Goal: Information Seeking & Learning: Check status

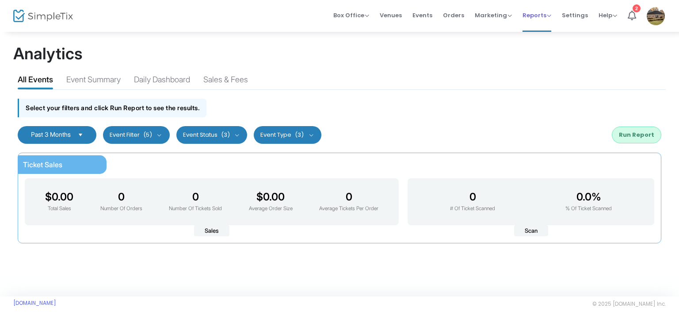
click at [543, 16] on span "Reports" at bounding box center [537, 15] width 29 height 8
click at [536, 32] on li "Analytics" at bounding box center [551, 29] width 57 height 17
click at [100, 83] on div "Event Summary" at bounding box center [93, 80] width 54 height 15
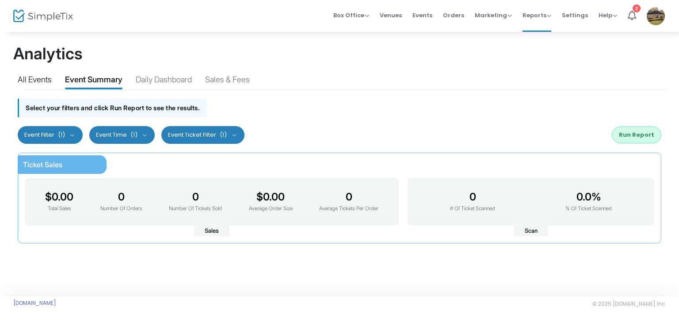
click at [35, 82] on div "All Events" at bounding box center [35, 80] width 34 height 15
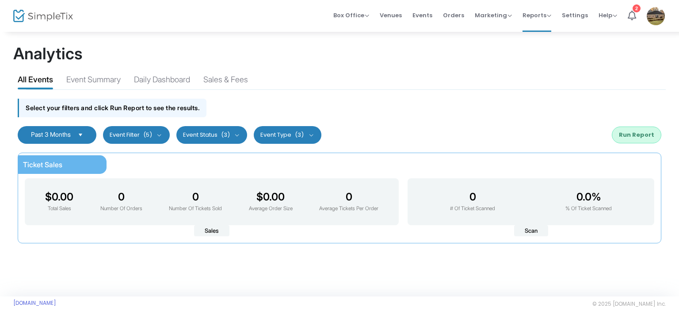
click at [88, 140] on span "Select" at bounding box center [80, 134] width 15 height 15
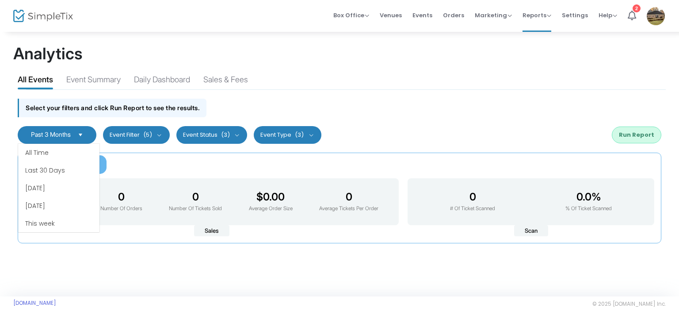
scroll to position [53, 0]
click at [96, 80] on div "Event Summary" at bounding box center [93, 80] width 54 height 15
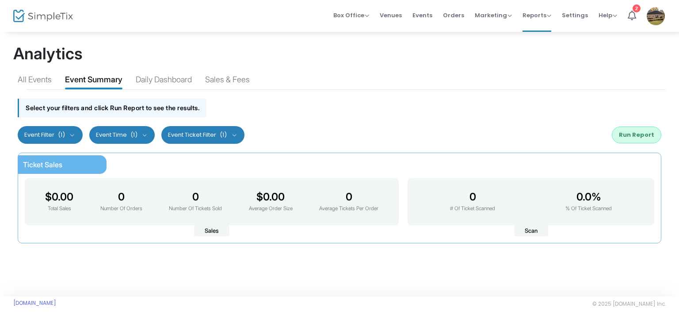
click at [47, 134] on button "Event Filter (1)" at bounding box center [50, 135] width 65 height 18
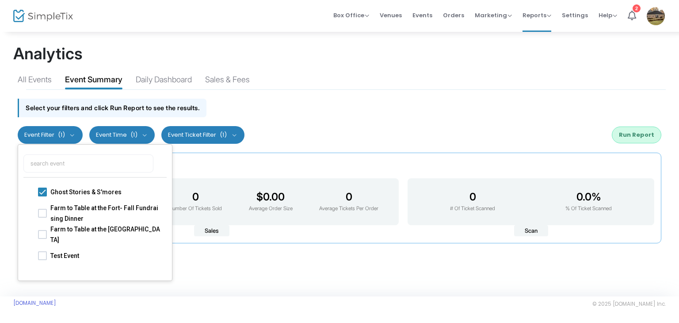
click at [97, 59] on h1 "Analytics" at bounding box center [339, 53] width 653 height 19
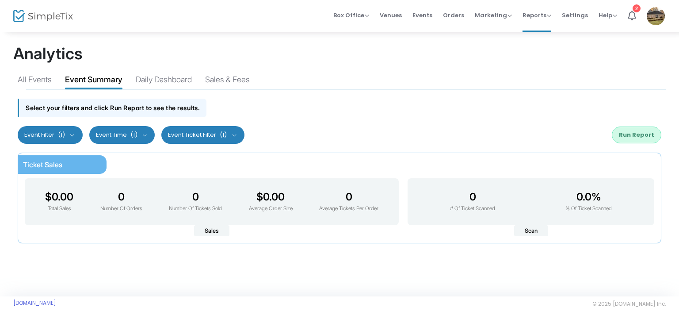
click at [69, 135] on button "Event Filter (1)" at bounding box center [50, 135] width 65 height 18
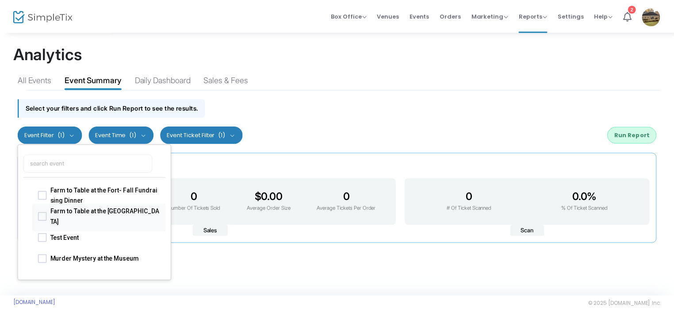
scroll to position [0, 0]
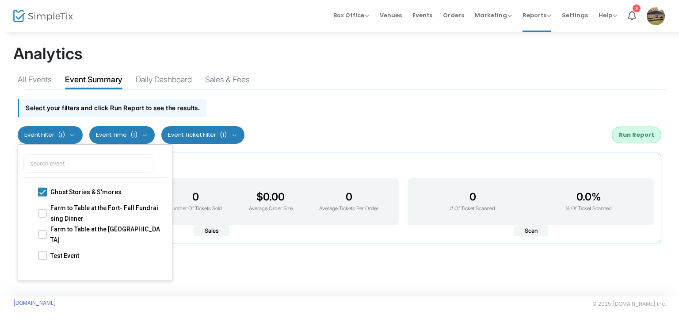
click at [446, 102] on div "Select your filters and click Run Report to see the results." at bounding box center [339, 105] width 653 height 31
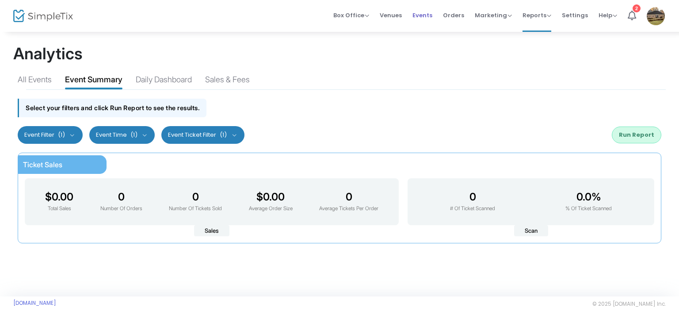
click at [425, 10] on span "Events" at bounding box center [423, 15] width 20 height 23
